Goal: Task Accomplishment & Management: Complete application form

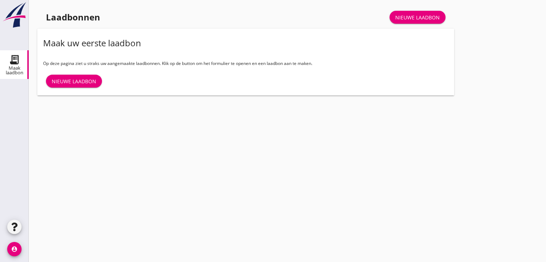
click at [85, 75] on link "Nieuwe laadbon" at bounding box center [74, 81] width 56 height 13
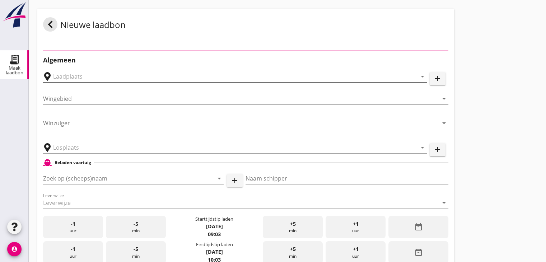
click at [422, 76] on icon "arrow_drop_down" at bounding box center [422, 76] width 9 height 9
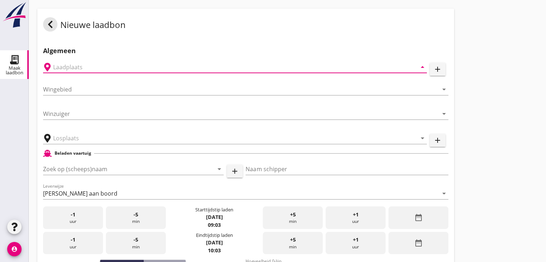
click at [412, 67] on div at bounding box center [412, 67] width 9 height 9
click at [423, 68] on icon "arrow_drop_down" at bounding box center [422, 67] width 9 height 9
click at [437, 70] on icon "add" at bounding box center [437, 69] width 9 height 9
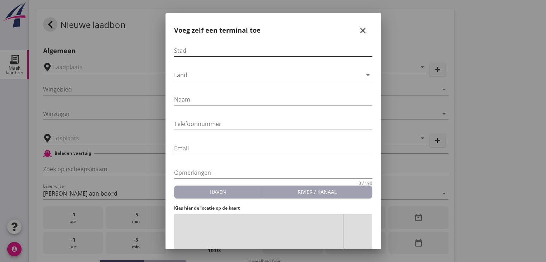
click at [217, 56] on input "Stad" at bounding box center [273, 50] width 198 height 11
click at [359, 30] on icon "close" at bounding box center [363, 30] width 9 height 9
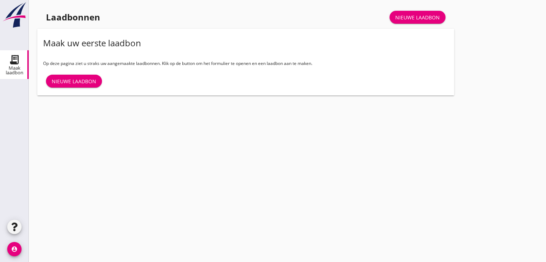
click at [94, 75] on link "Nieuwe laadbon" at bounding box center [74, 81] width 56 height 13
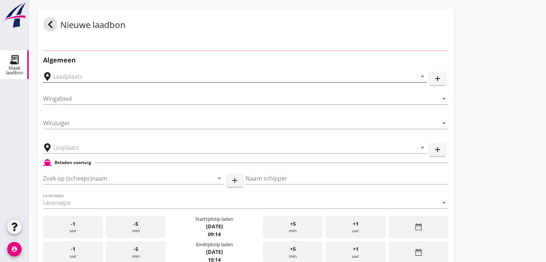
click at [423, 74] on icon "arrow_drop_down" at bounding box center [422, 76] width 9 height 9
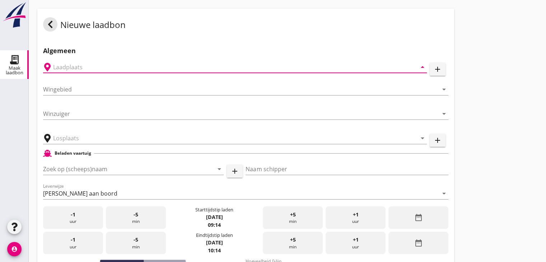
click at [423, 76] on div "arrow_drop_down" at bounding box center [235, 67] width 384 height 22
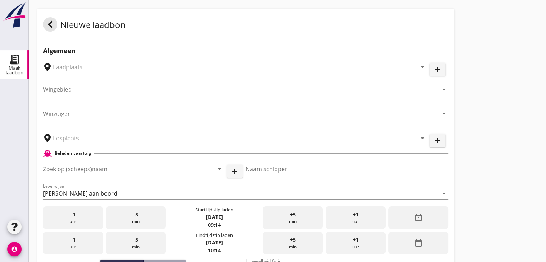
click at [424, 66] on icon "arrow_drop_down" at bounding box center [422, 67] width 9 height 9
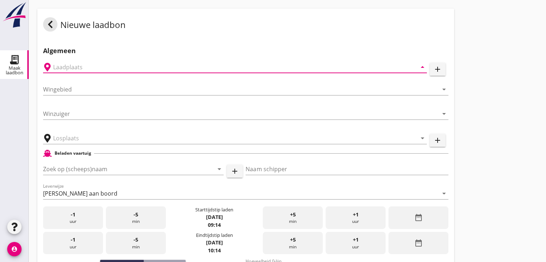
click at [422, 66] on icon "arrow_drop_down" at bounding box center [422, 67] width 9 height 9
click at [297, 89] on input "Wingebied" at bounding box center [240, 89] width 395 height 11
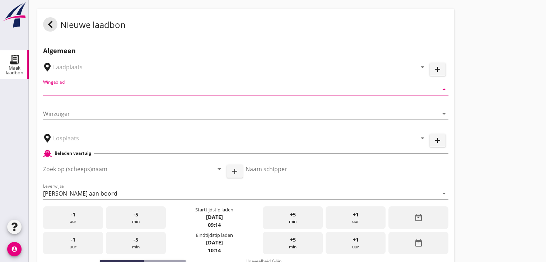
click at [297, 89] on input "Wingebied" at bounding box center [240, 89] width 395 height 11
click at [241, 59] on div "arrow_drop_down" at bounding box center [235, 65] width 384 height 16
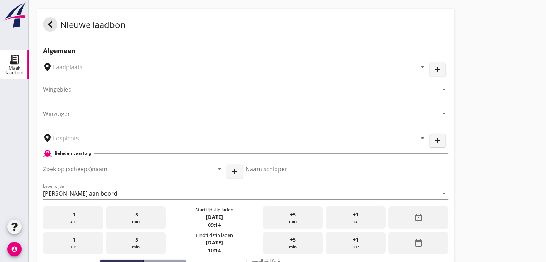
click at [237, 66] on input "text" at bounding box center [230, 66] width 354 height 11
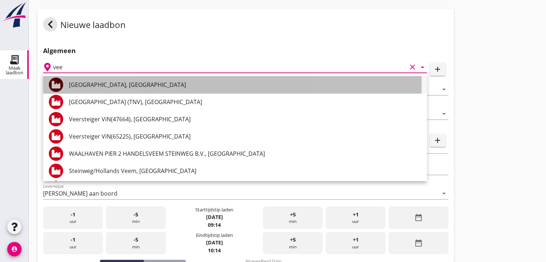
click at [106, 86] on div "Veerse Meer, Zeeland" at bounding box center [245, 84] width 352 height 9
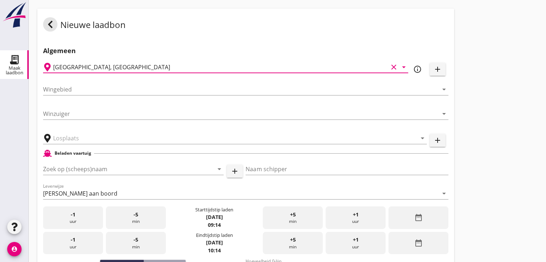
type input "Veerse Meer, Zeeland"
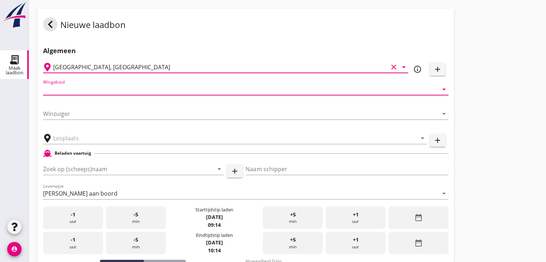
click at [106, 86] on input "Wingebied" at bounding box center [240, 89] width 395 height 11
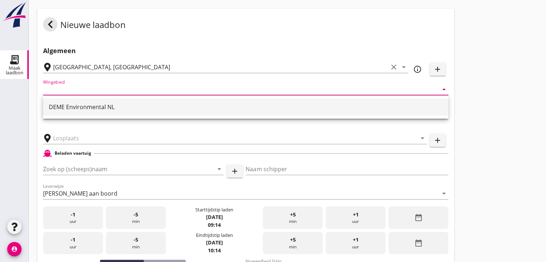
click at [100, 103] on div "DEME Environmental NL" at bounding box center [246, 107] width 394 height 9
type input "DEME Environmental NL"
type input "RWS-2023/48908"
type input "ZW-015"
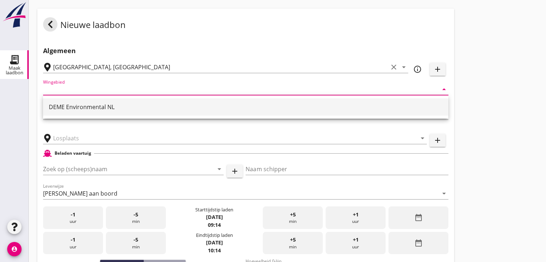
type input "DEME Environmental NL"
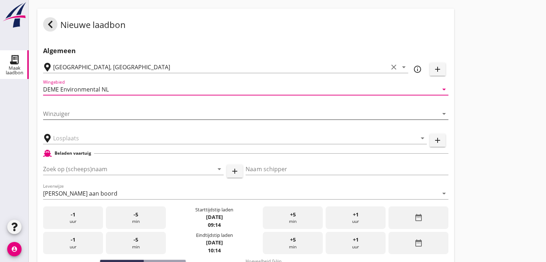
click at [101, 117] on input "Winzuiger" at bounding box center [240, 113] width 395 height 11
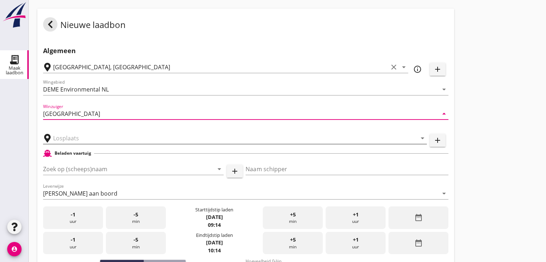
type input "IJburg"
click at [103, 138] on input "text" at bounding box center [230, 137] width 354 height 11
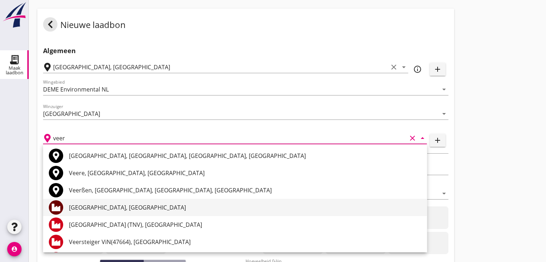
click at [110, 205] on div "Veerse Meer, Zeeland" at bounding box center [245, 207] width 352 height 9
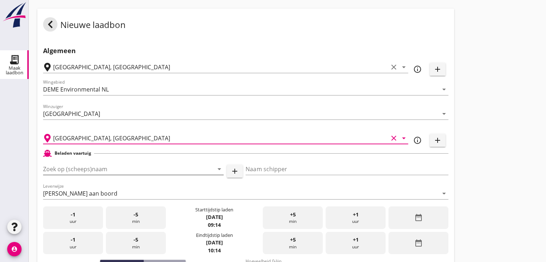
type input "Veerse Meer, Zeeland"
click at [118, 167] on input "Zoek op (scheeps)naam" at bounding box center [123, 168] width 160 height 11
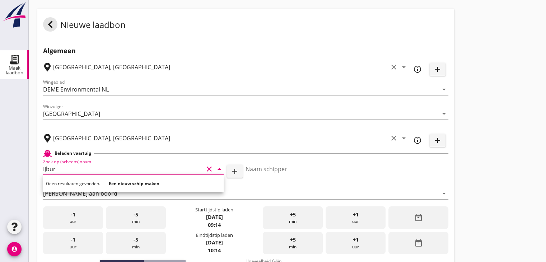
type input "IJburg"
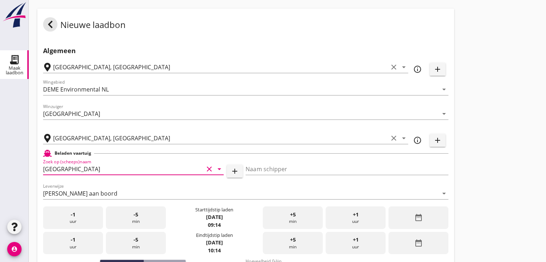
click at [211, 169] on icon "clear" at bounding box center [209, 169] width 9 height 9
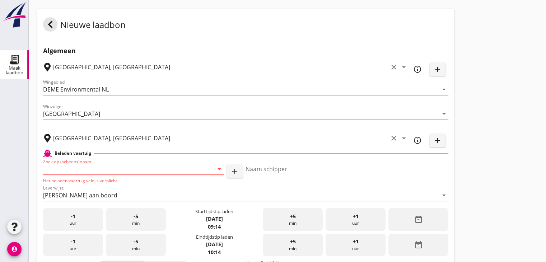
click at [177, 172] on input "Zoek op (scheeps)naam" at bounding box center [123, 168] width 160 height 11
